Goal: Information Seeking & Learning: Check status

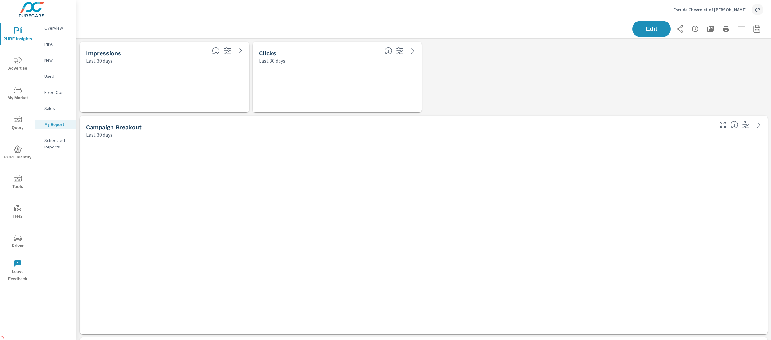
scroll to position [2233, 701]
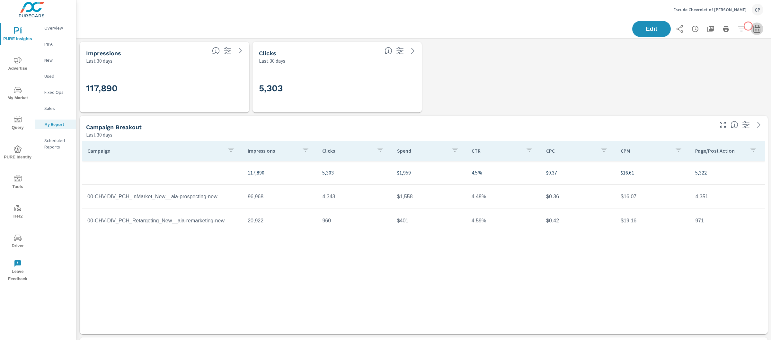
click at [753, 26] on icon "button" at bounding box center [757, 29] width 8 height 8
click at [699, 57] on select "Custom Yesterday Last week Last 7 days Last 14 days Last 30 days Last 45 days L…" at bounding box center [699, 55] width 64 height 13
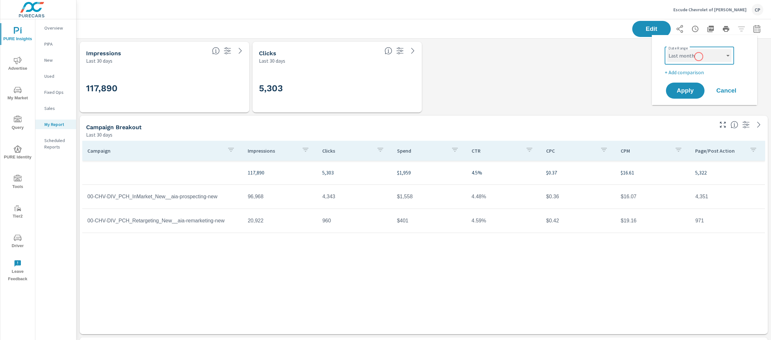
click at [667, 49] on select "Custom Yesterday Last week Last 7 days Last 14 days Last 30 days Last 45 days L…" at bounding box center [699, 55] width 64 height 13
select select "Last month"
click at [694, 89] on span "Apply" at bounding box center [685, 91] width 26 height 6
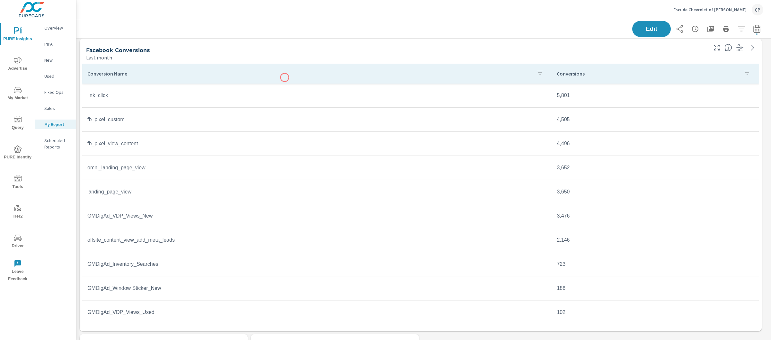
scroll to position [307, 0]
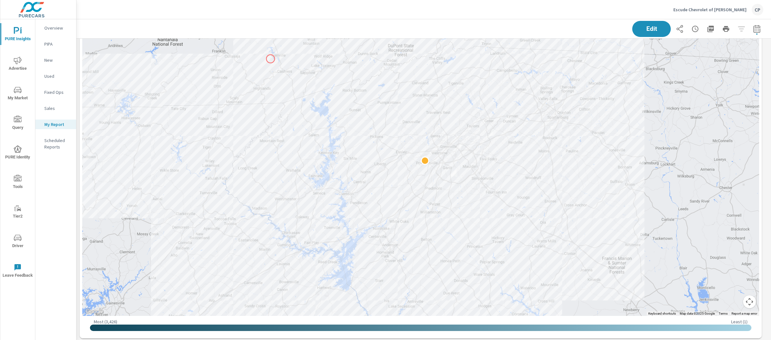
scroll to position [1345, 0]
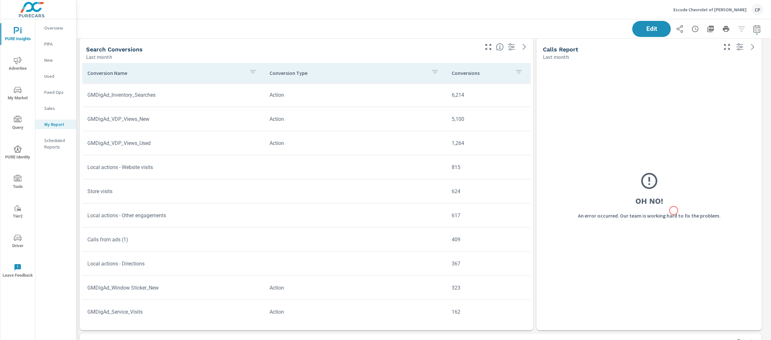
scroll to position [1630, 0]
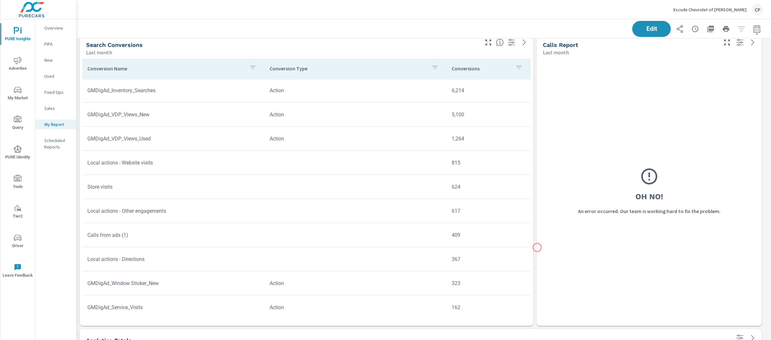
click at [537, 247] on div "Oh No! An error occurred. Our team is working hard to fix the problem." at bounding box center [649, 191] width 225 height 270
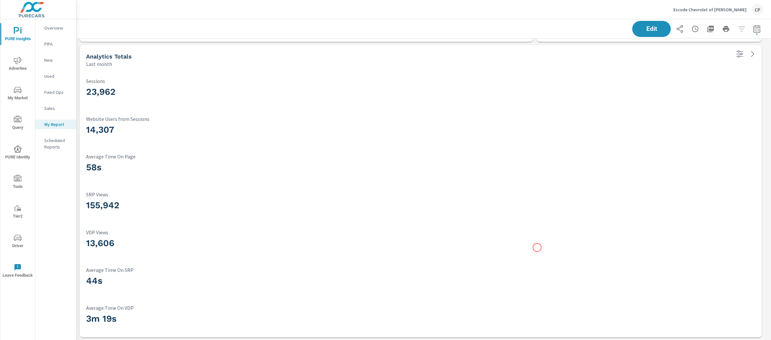
scroll to position [1919, 0]
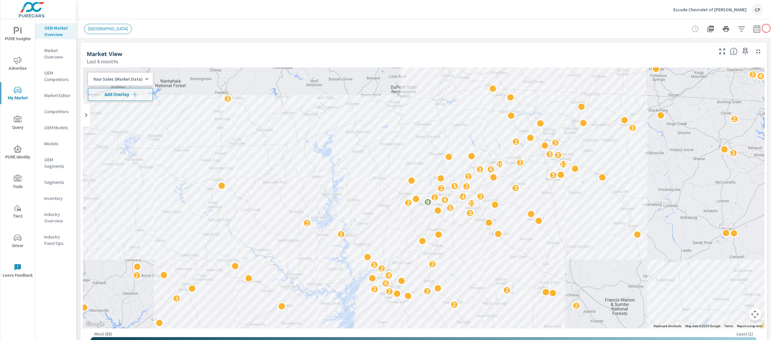
click at [754, 22] on div at bounding box center [726, 28] width 75 height 13
click at [754, 26] on icon "button" at bounding box center [757, 29] width 8 height 8
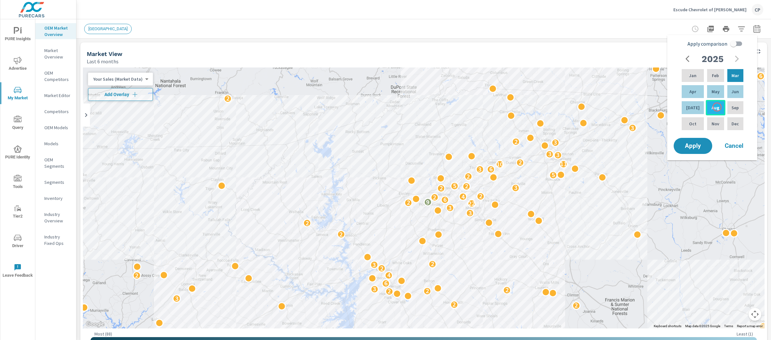
click at [717, 106] on div "Aug" at bounding box center [715, 107] width 19 height 15
click at [689, 64] on button "button" at bounding box center [688, 58] width 13 height 13
click at [734, 60] on icon "button" at bounding box center [737, 59] width 8 height 8
click at [714, 105] on p "Aug" at bounding box center [716, 107] width 8 height 6
click at [694, 79] on div "Jan" at bounding box center [693, 75] width 25 height 15
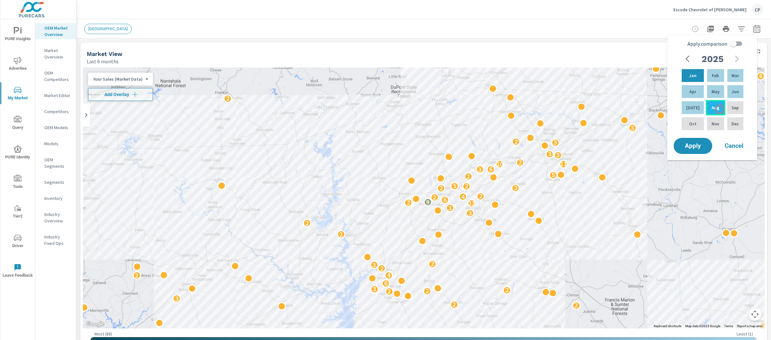
click at [720, 109] on div "Aug" at bounding box center [715, 107] width 19 height 15
click at [737, 43] on input "Apply comparison" at bounding box center [733, 44] width 37 height 12
checkbox input "true"
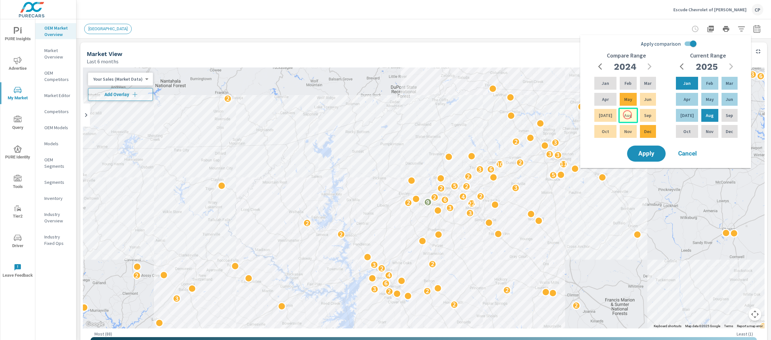
click at [628, 115] on p "Aug" at bounding box center [628, 115] width 8 height 6
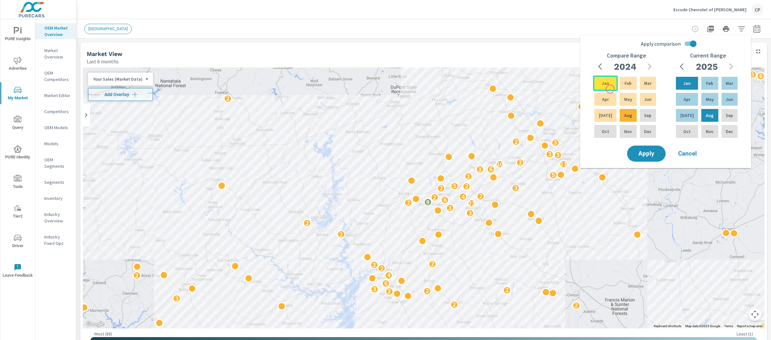
click at [610, 89] on div "Jan" at bounding box center [605, 83] width 25 height 15
click at [649, 145] on button "Apply" at bounding box center [647, 153] width 40 height 17
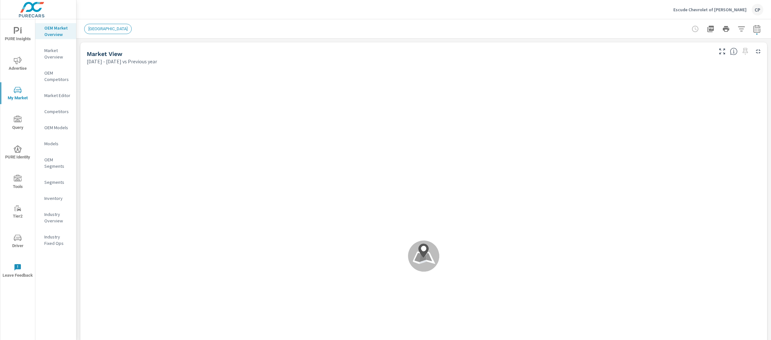
scroll to position [24, 0]
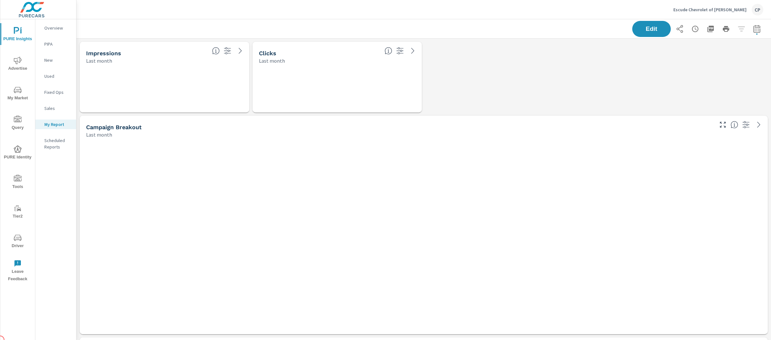
scroll to position [2233, 701]
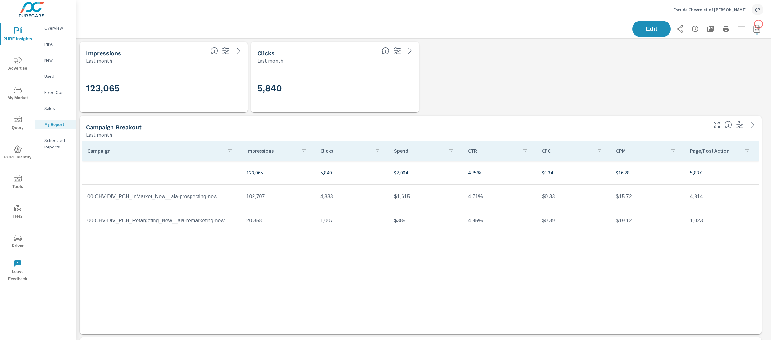
click at [759, 24] on div "Edit" at bounding box center [423, 28] width 695 height 19
click at [755, 28] on icon "button" at bounding box center [757, 29] width 8 height 8
select select "Last month"
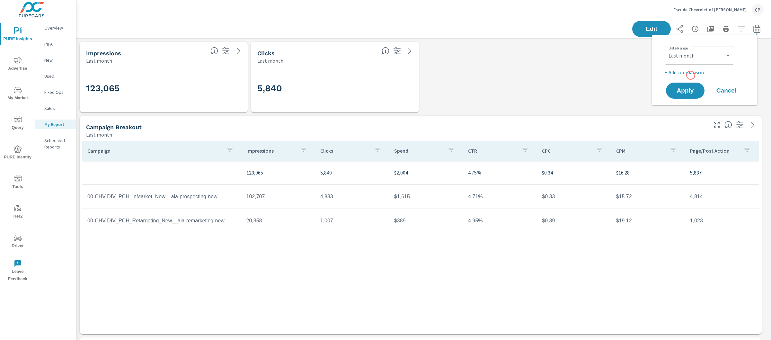
click at [691, 75] on p "+ Add comparison" at bounding box center [706, 72] width 82 height 8
click at [701, 91] on div "Custom Previous period Previous month Previous year ​" at bounding box center [699, 84] width 69 height 18
click at [703, 86] on select "Custom Previous period Previous month Previous year" at bounding box center [699, 83] width 64 height 13
click at [667, 77] on select "Custom Previous period Previous month Previous year" at bounding box center [699, 83] width 64 height 13
select select "Previous month"
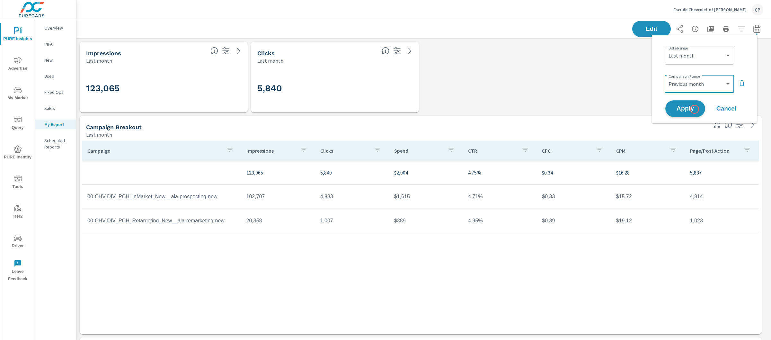
click at [694, 108] on span "Apply" at bounding box center [685, 109] width 26 height 6
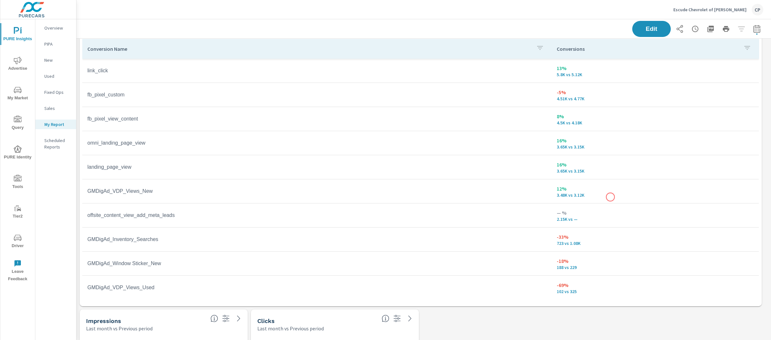
scroll to position [2233, 695]
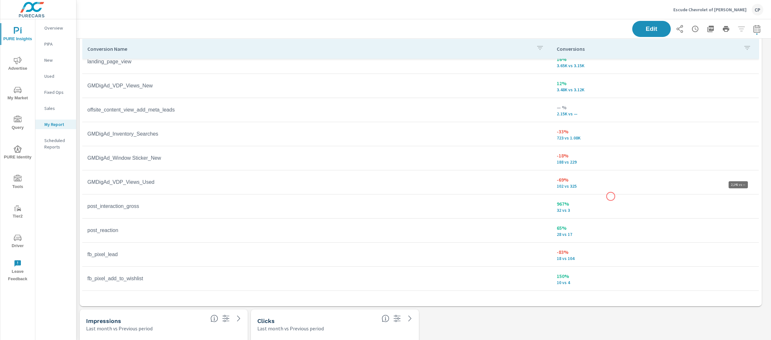
scroll to position [165, 0]
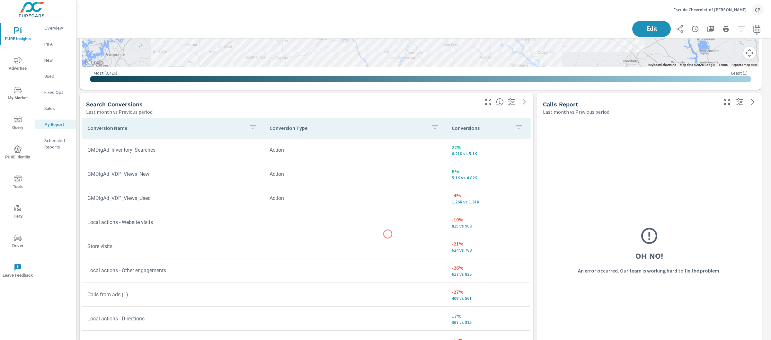
scroll to position [1575, 0]
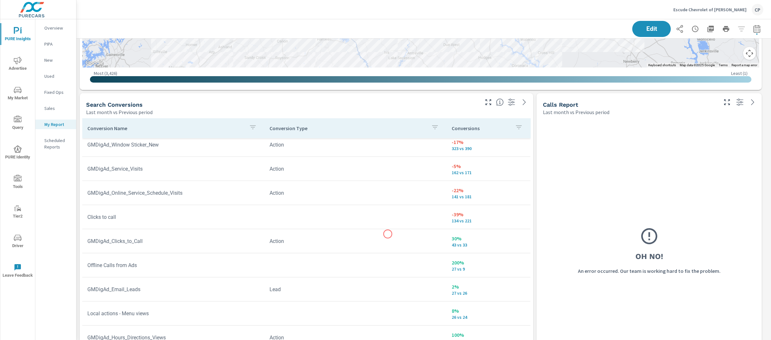
scroll to position [57, 0]
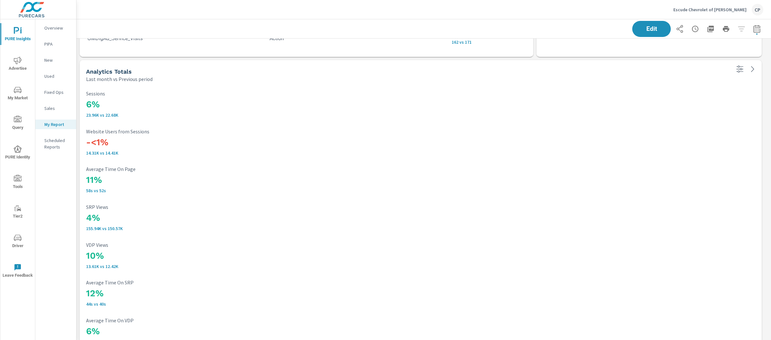
scroll to position [1919, 0]
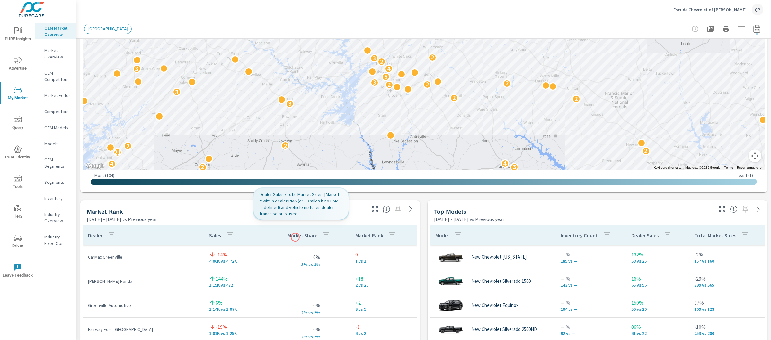
scroll to position [1, 0]
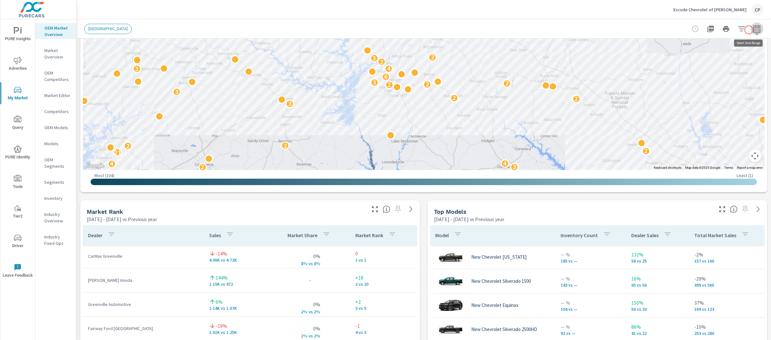
click at [753, 30] on icon "button" at bounding box center [757, 29] width 8 height 8
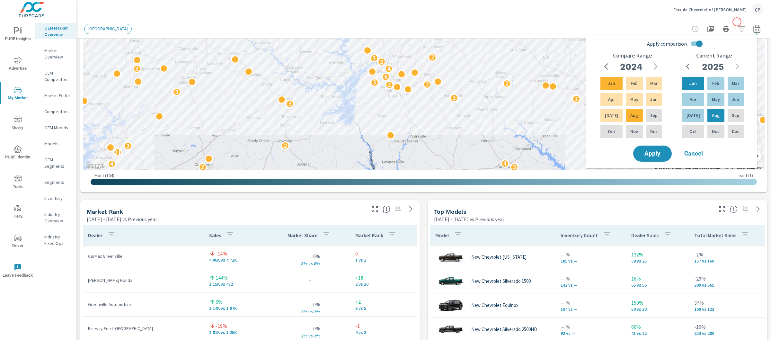
click at [737, 22] on div at bounding box center [726, 28] width 75 height 13
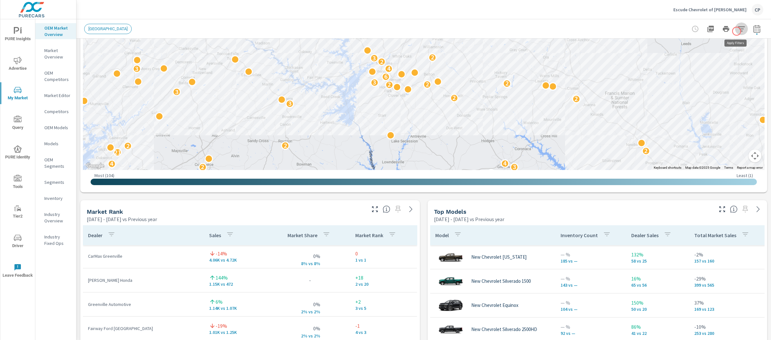
click at [738, 31] on icon "button" at bounding box center [742, 29] width 8 height 8
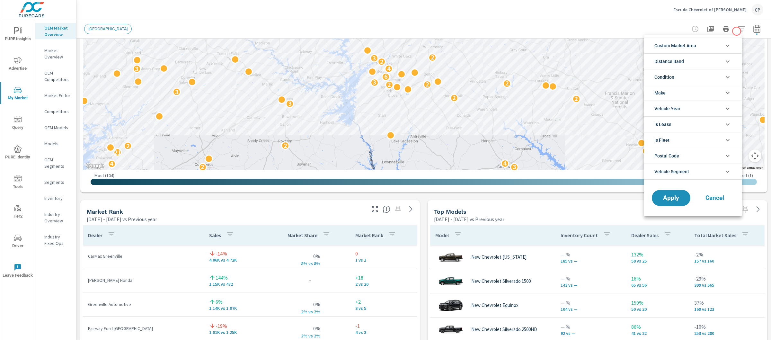
scroll to position [14, 0]
click at [690, 43] on span "Custom Market Area" at bounding box center [676, 45] width 42 height 15
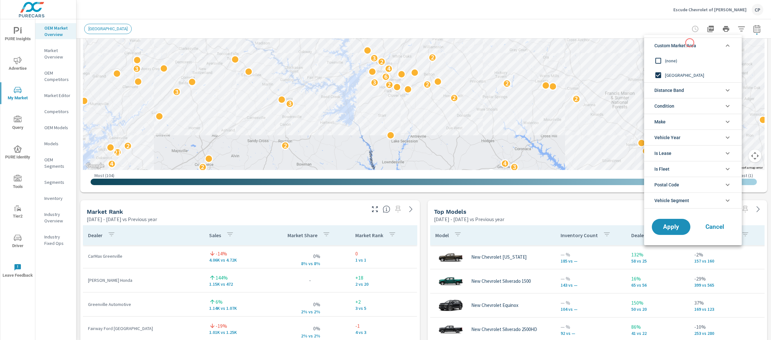
scroll to position [0, 0]
click at [678, 60] on span "(none)" at bounding box center [700, 61] width 70 height 8
click at [683, 97] on span "Distance Band" at bounding box center [670, 90] width 30 height 15
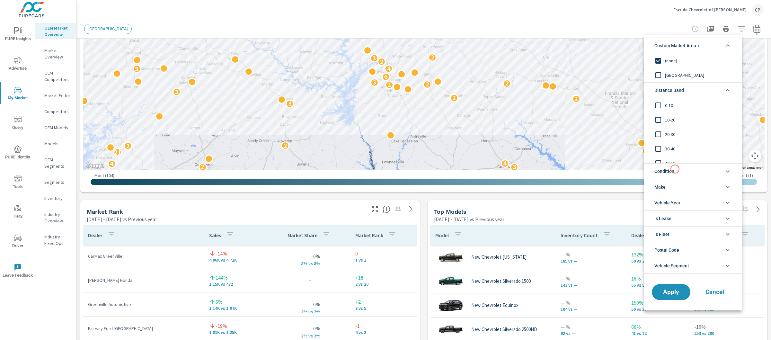
click at [675, 169] on li "Condition" at bounding box center [693, 171] width 98 height 16
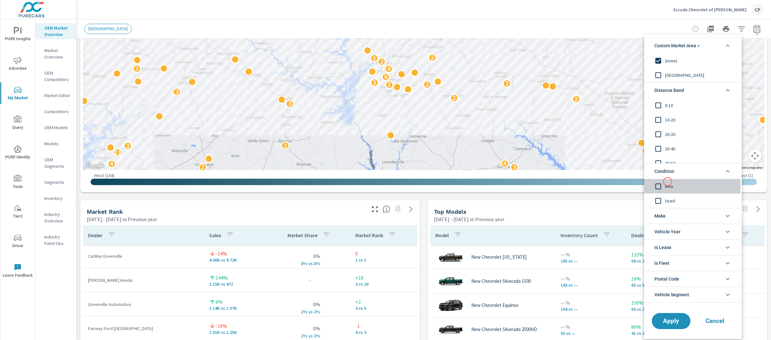
click at [668, 182] on div "New" at bounding box center [692, 186] width 96 height 14
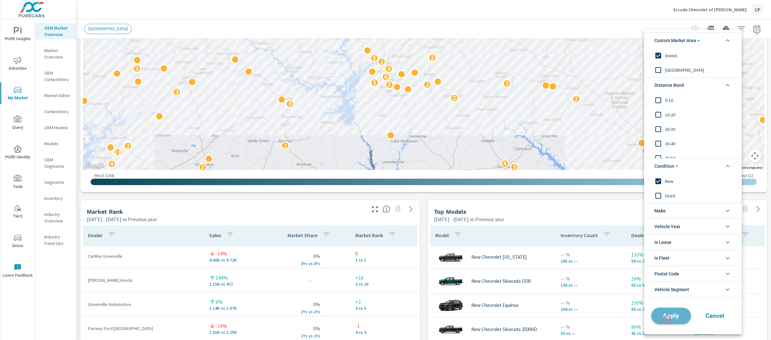
click at [667, 319] on span "Apply" at bounding box center [671, 316] width 26 height 6
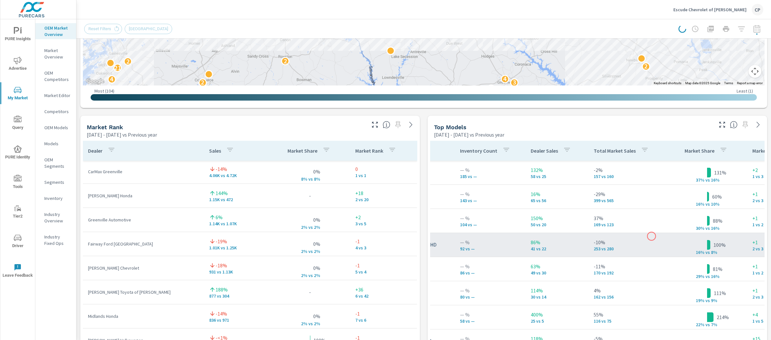
scroll to position [0, 100]
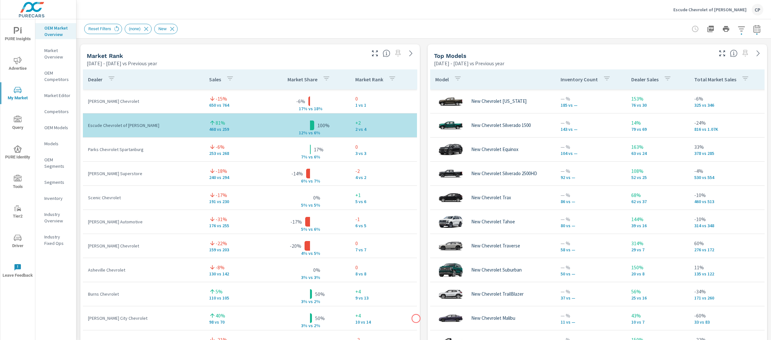
scroll to position [416, 0]
